Goal: Information Seeking & Learning: Check status

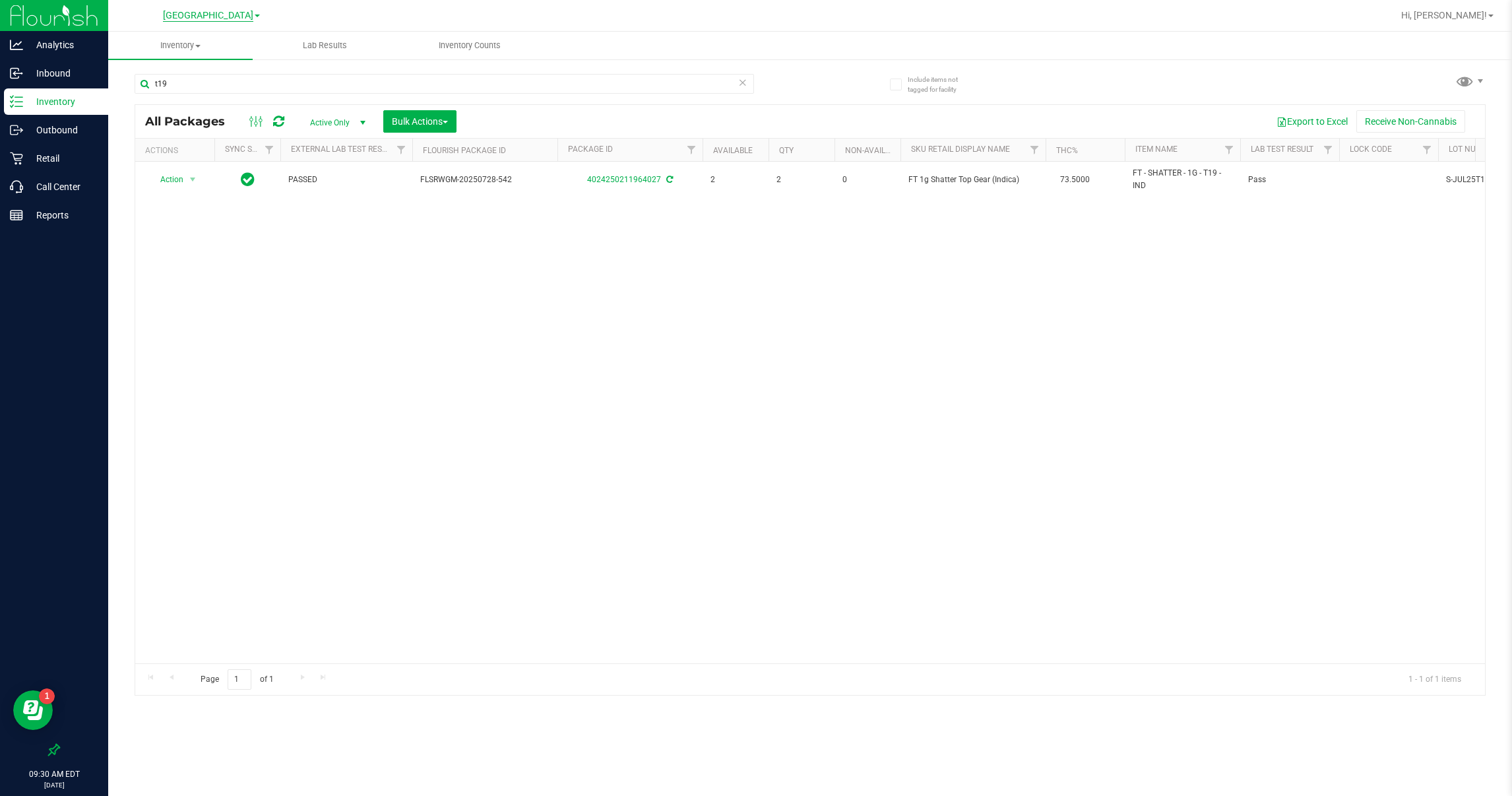
click at [235, 15] on span "[GEOGRAPHIC_DATA]" at bounding box center [208, 16] width 91 height 12
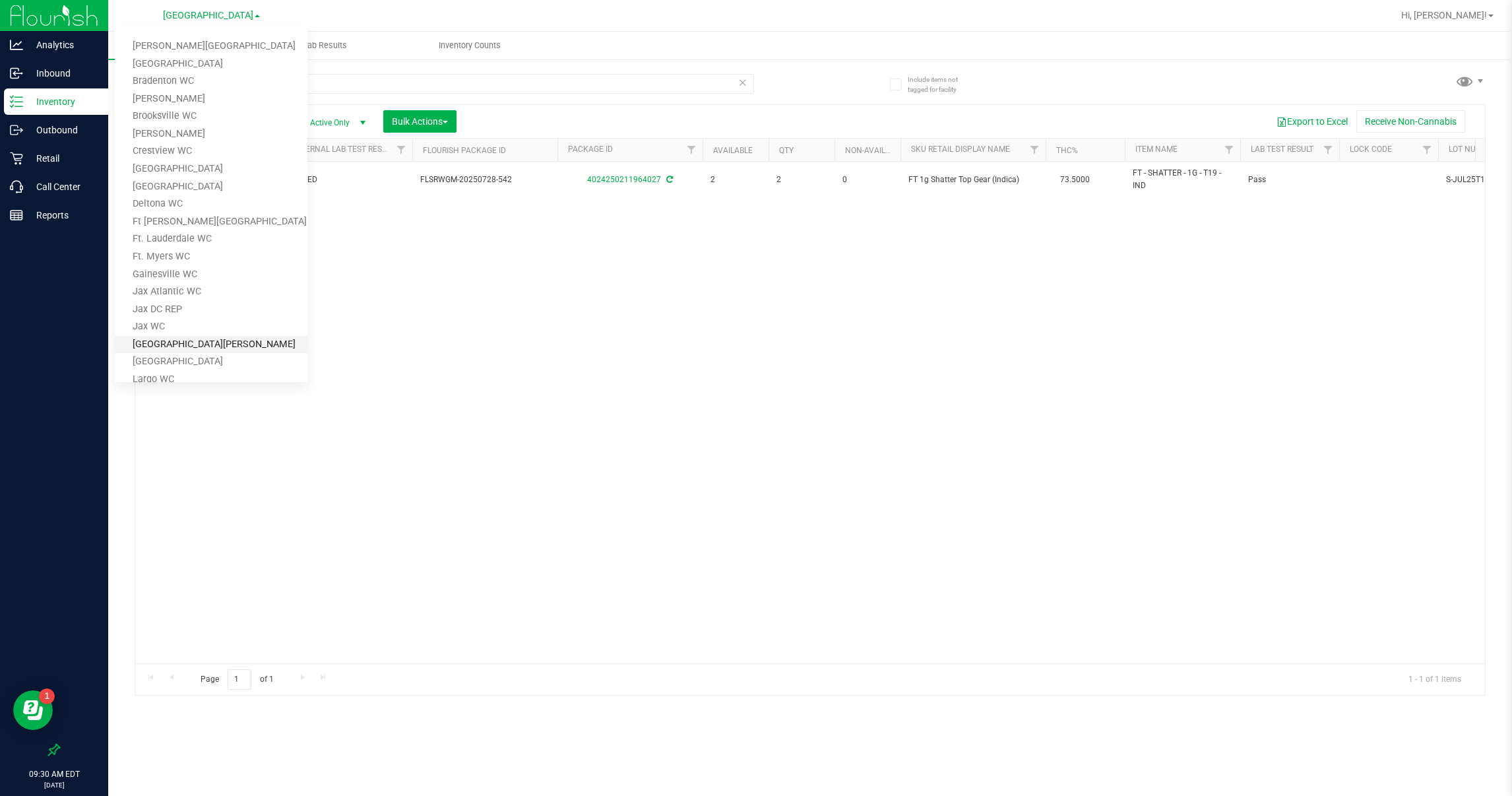
click at [168, 340] on link "[GEOGRAPHIC_DATA][PERSON_NAME]" at bounding box center [211, 345] width 192 height 18
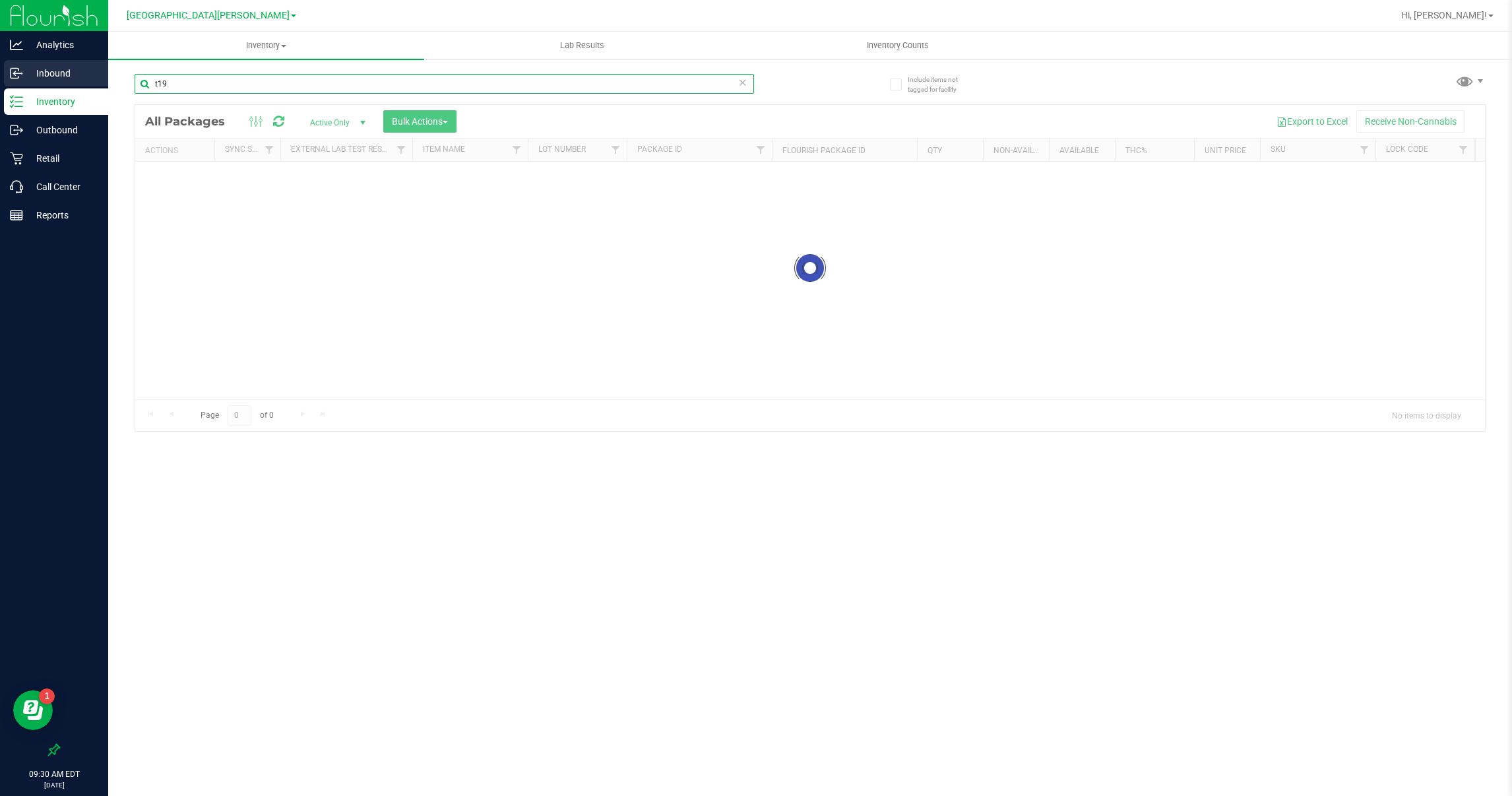
drag, startPoint x: 180, startPoint y: 81, endPoint x: 105, endPoint y: 82, distance: 75.0
click at [105, 82] on div "Analytics Inbound Inventory Outbound Retail Call Center Reports 09:30 AM EDT [D…" at bounding box center [756, 398] width 1512 height 796
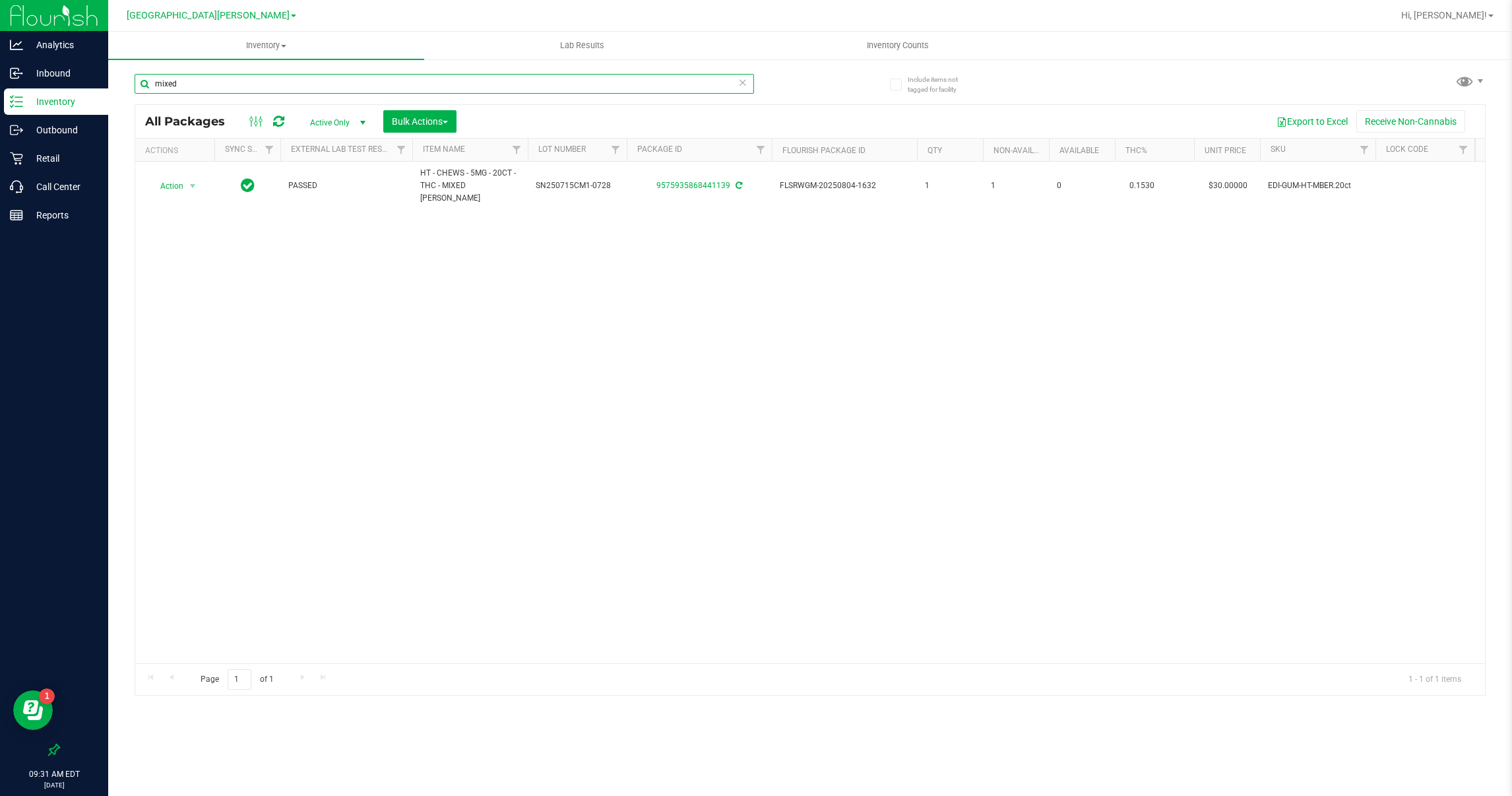
drag, startPoint x: 143, startPoint y: 81, endPoint x: 127, endPoint y: 81, distance: 16.0
click at [134, 81] on input "mixed" at bounding box center [444, 84] width 619 height 20
type input "tang"
